Goal: Entertainment & Leisure: Consume media (video, audio)

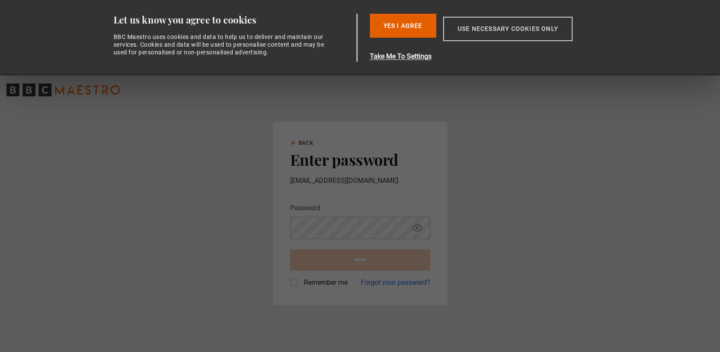
click at [482, 34] on button "Use necessary cookies only" at bounding box center [507, 29] width 129 height 24
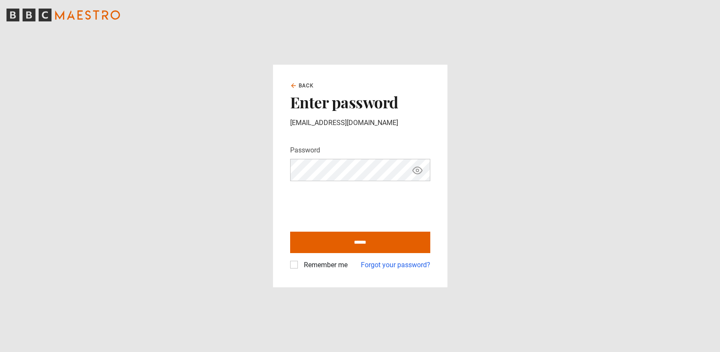
click at [413, 173] on icon "Show password" at bounding box center [417, 170] width 9 height 7
click at [414, 173] on icon "Hide password" at bounding box center [417, 170] width 9 height 7
click at [369, 243] on input "******" at bounding box center [360, 242] width 140 height 21
type input "**********"
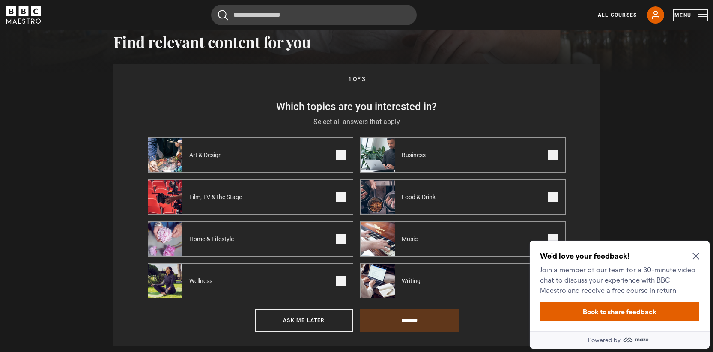
click at [691, 16] on button "Menu" at bounding box center [691, 15] width 32 height 9
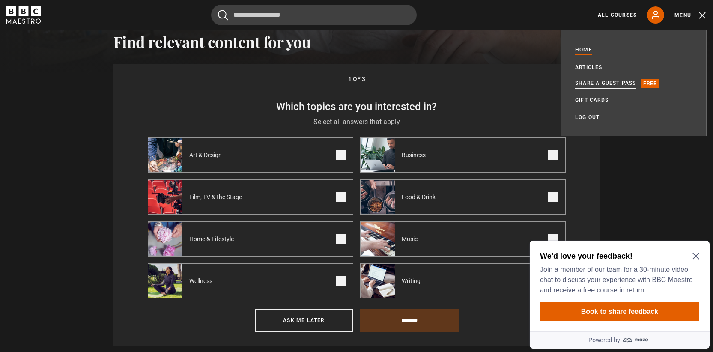
click at [602, 84] on link "Share a guest pass" at bounding box center [605, 83] width 61 height 9
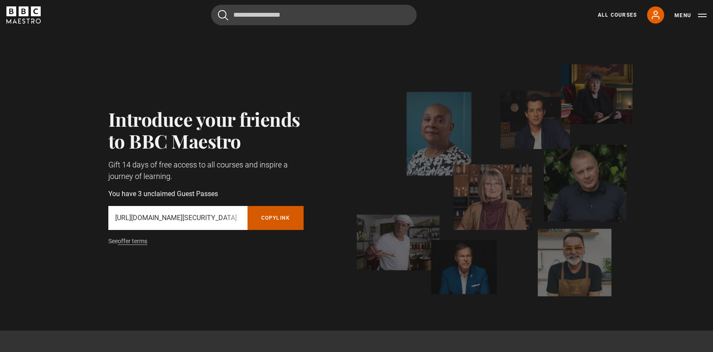
click at [273, 215] on button "Copy referral link" at bounding box center [276, 218] width 57 height 24
click at [578, 28] on header "Cancel Courses Previous courses Next courses Agatha Christie Writing 12 Related…" at bounding box center [356, 15] width 713 height 30
click at [696, 20] on div "All Courses My Account Search Menu" at bounding box center [647, 14] width 119 height 17
click at [699, 17] on button "Menu" at bounding box center [691, 15] width 32 height 9
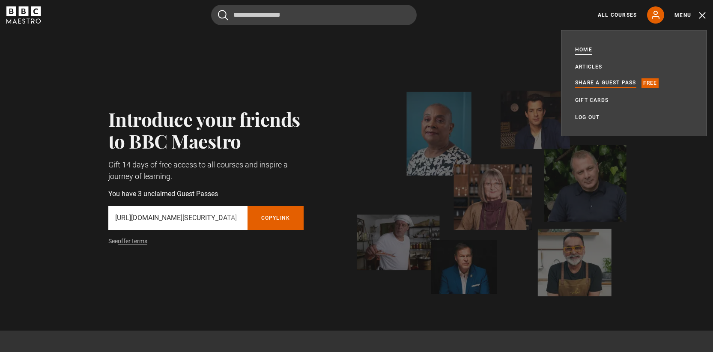
click at [584, 47] on link "Home" at bounding box center [583, 49] width 17 height 9
click at [332, 25] on header "Cancel Courses Previous courses Next courses Agatha Christie Writing 12 Related…" at bounding box center [356, 15] width 713 height 30
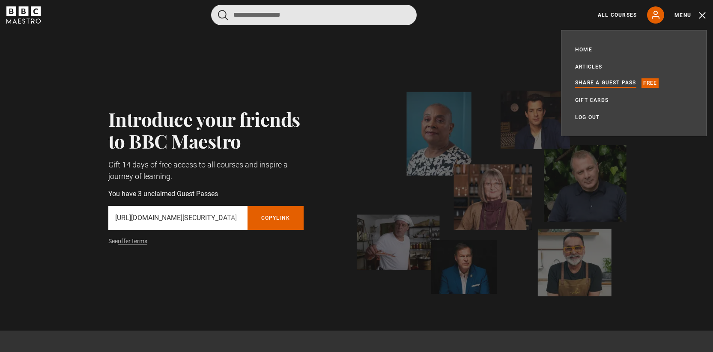
click at [327, 19] on input "Search" at bounding box center [314, 15] width 206 height 21
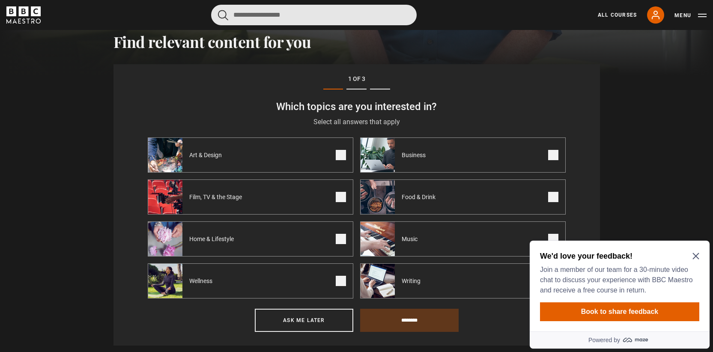
drag, startPoint x: 0, startPoint y: 0, endPoint x: 327, endPoint y: 18, distance: 327.5
click at [327, 18] on input "Search" at bounding box center [314, 15] width 206 height 21
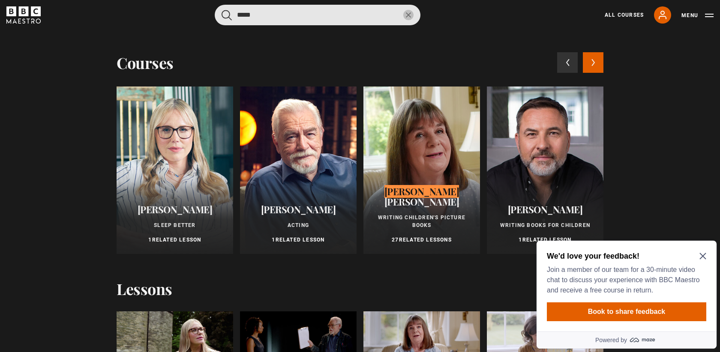
type input "*****"
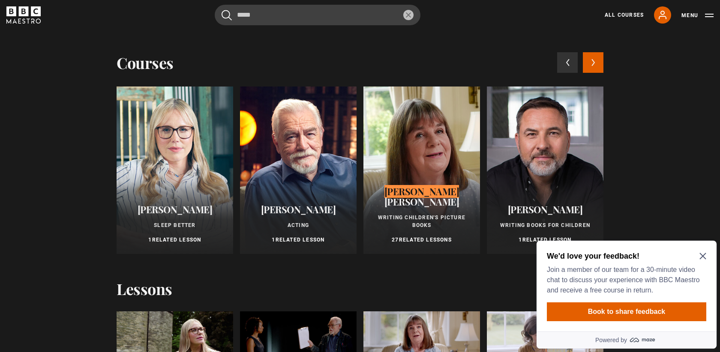
click at [427, 149] on div at bounding box center [421, 171] width 117 height 168
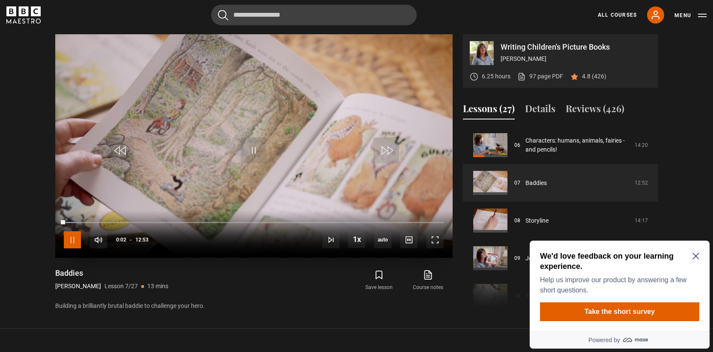
click at [74, 235] on span "Video Player" at bounding box center [72, 239] width 17 height 17
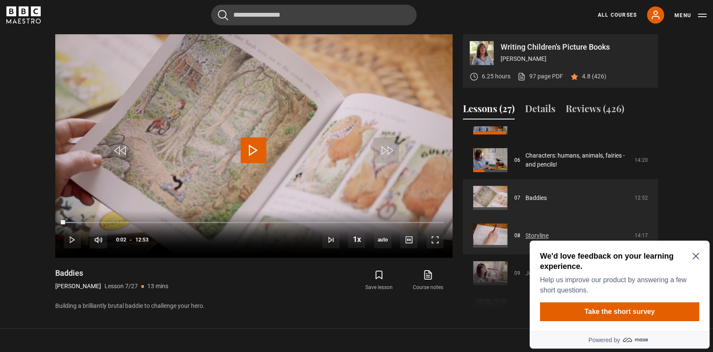
scroll to position [211, 0]
click at [529, 232] on link "Storyline" at bounding box center [537, 236] width 23 height 9
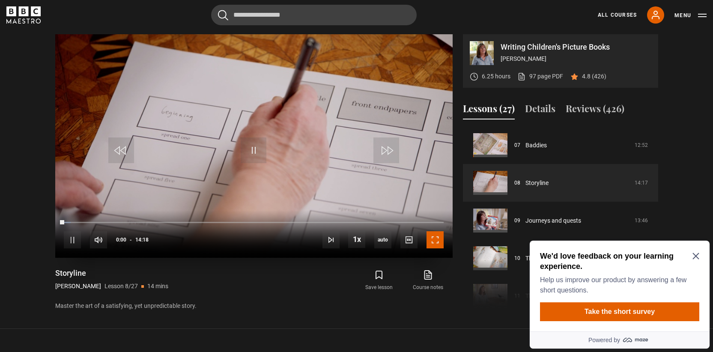
click at [442, 242] on span "Video Player" at bounding box center [435, 239] width 17 height 17
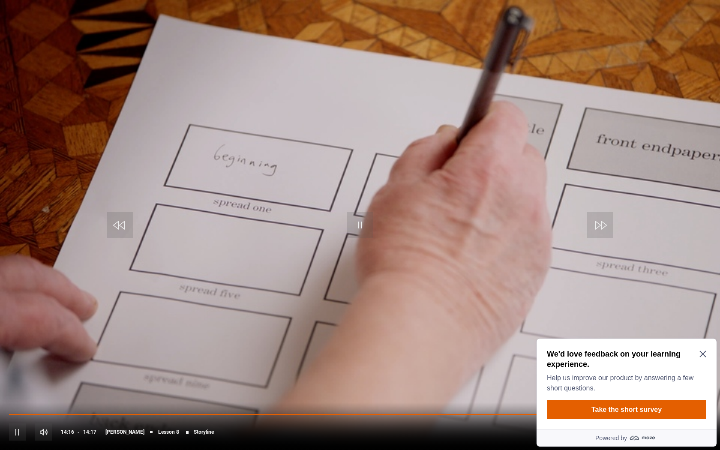
click at [697, 352] on span "Video Player" at bounding box center [702, 431] width 17 height 17
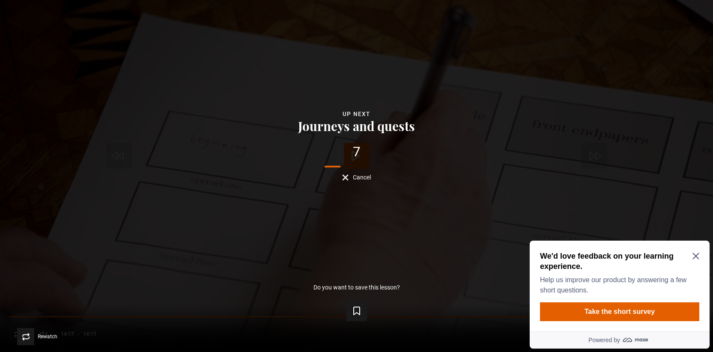
scroll to position [73, 0]
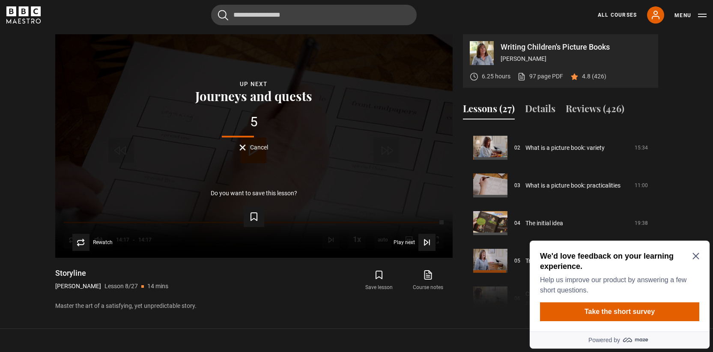
click at [695, 254] on icon "Close Maze Prompt" at bounding box center [696, 256] width 7 height 7
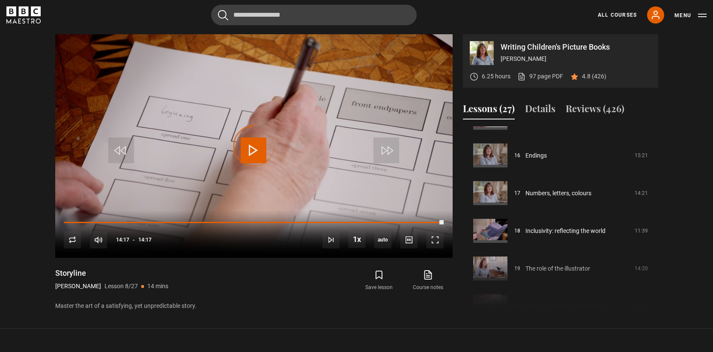
scroll to position [594, 0]
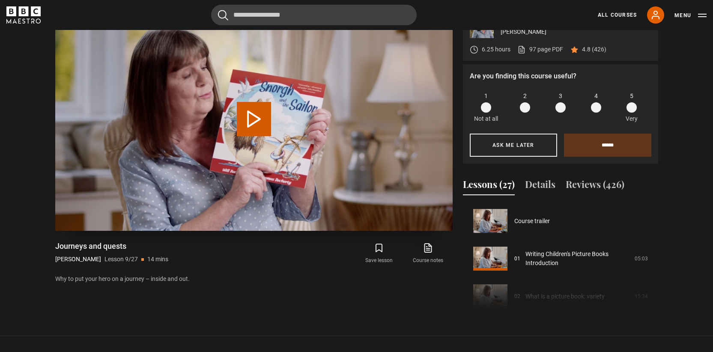
scroll to position [302, 0]
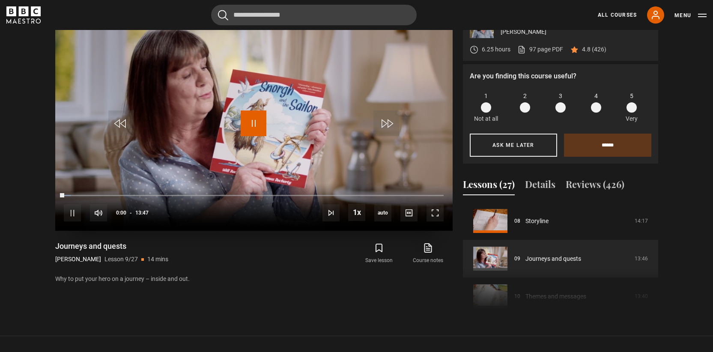
click at [258, 126] on span "Video Player" at bounding box center [254, 124] width 26 height 26
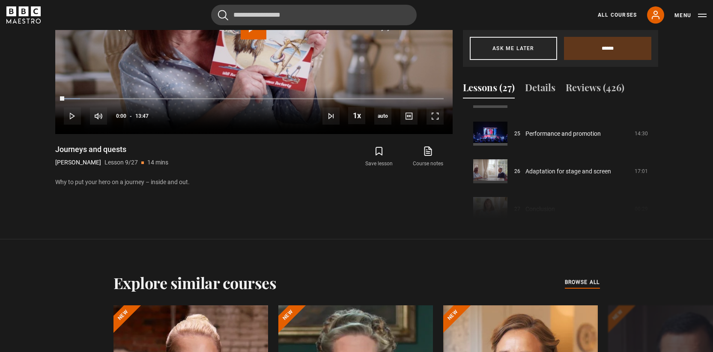
scroll to position [939, 0]
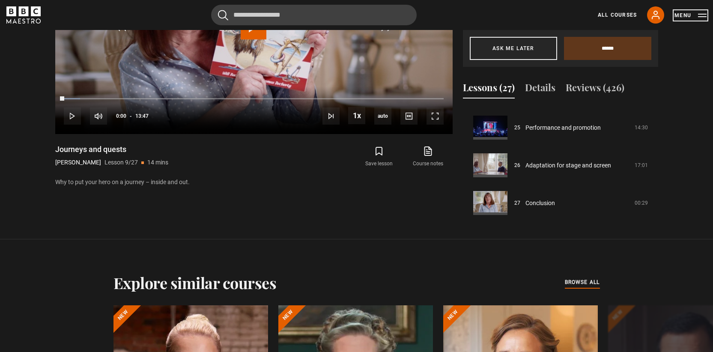
click at [697, 16] on button "Menu" at bounding box center [691, 15] width 32 height 9
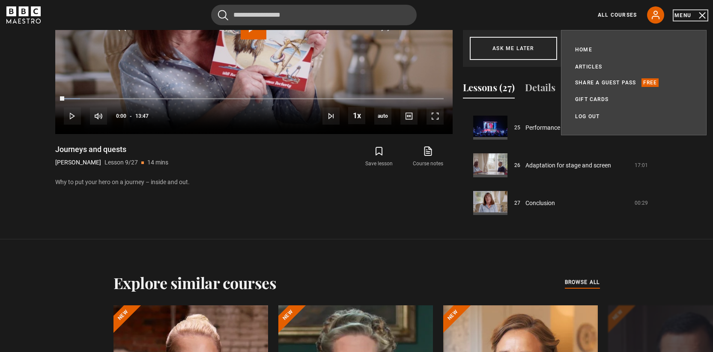
click at [697, 16] on button "Menu" at bounding box center [691, 15] width 32 height 9
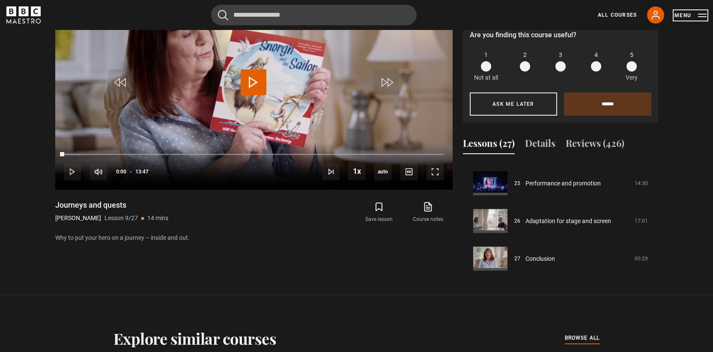
scroll to position [356, 0]
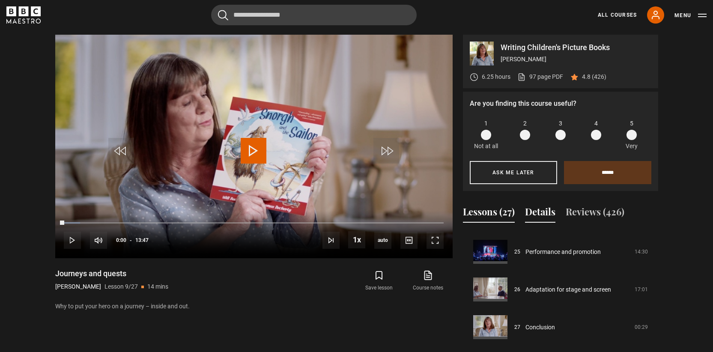
click at [544, 206] on button "Details" at bounding box center [540, 214] width 30 height 18
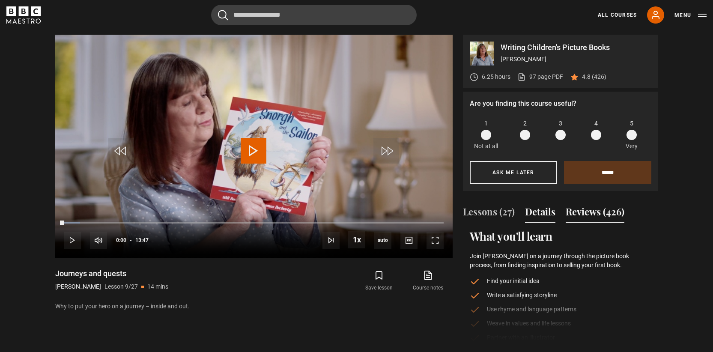
click at [591, 213] on button "Reviews (426)" at bounding box center [595, 214] width 59 height 18
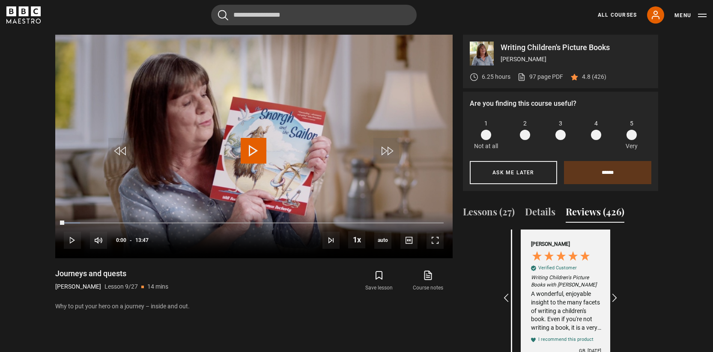
scroll to position [0, 199]
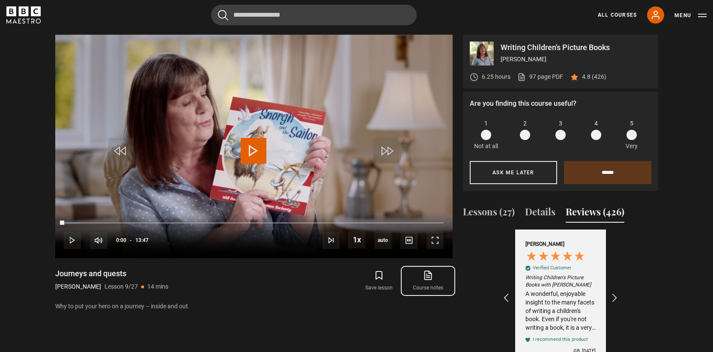
click at [426, 278] on icon at bounding box center [428, 275] width 11 height 10
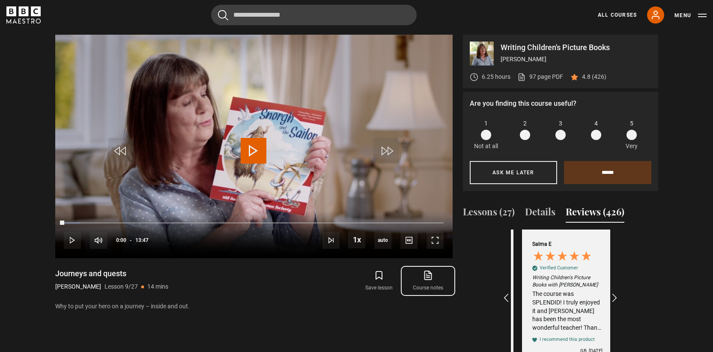
scroll to position [0, 298]
